Goal: Task Accomplishment & Management: Complete application form

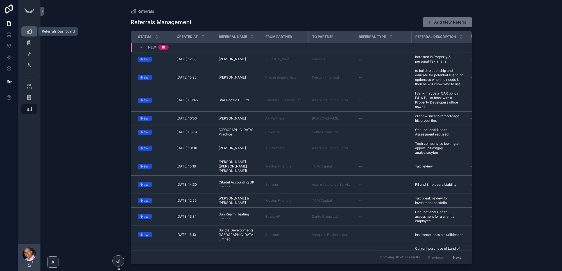
click at [28, 31] on icon "scrollable content" at bounding box center [29, 32] width 6 height 6
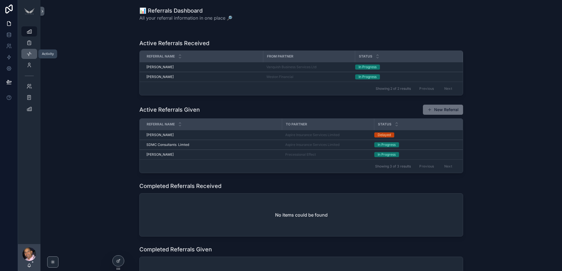
click at [31, 54] on icon "scrollable content" at bounding box center [29, 54] width 6 height 6
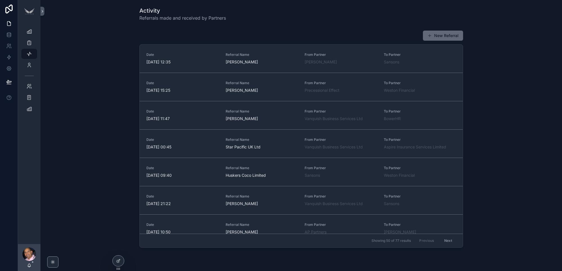
click at [433, 37] on button "New Referral" at bounding box center [443, 36] width 40 height 10
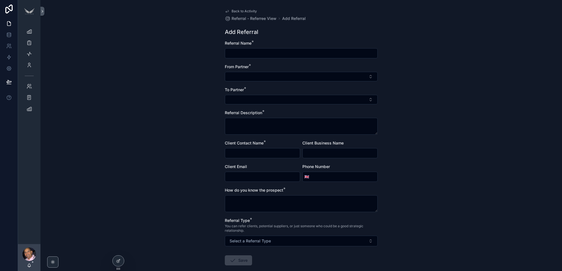
scroll to position [30, 0]
